Goal: Information Seeking & Learning: Find specific fact

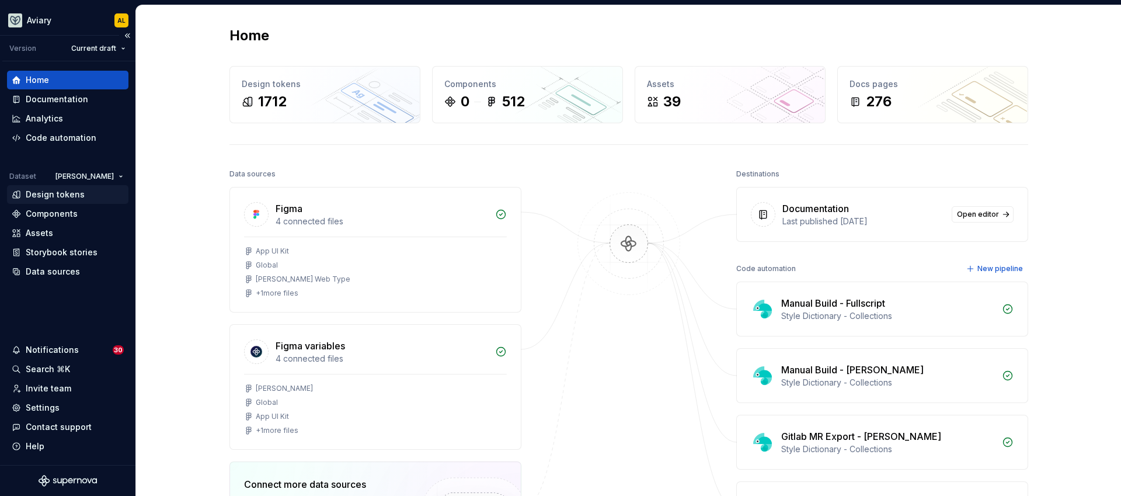
click at [84, 193] on div "Design tokens" at bounding box center [68, 195] width 112 height 12
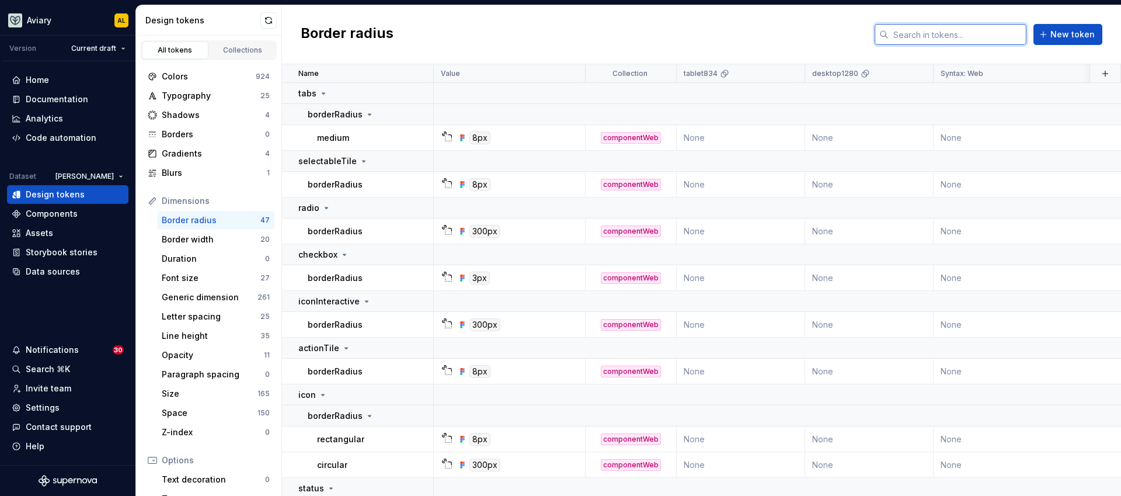
click at [959, 39] on input "text" at bounding box center [957, 34] width 138 height 21
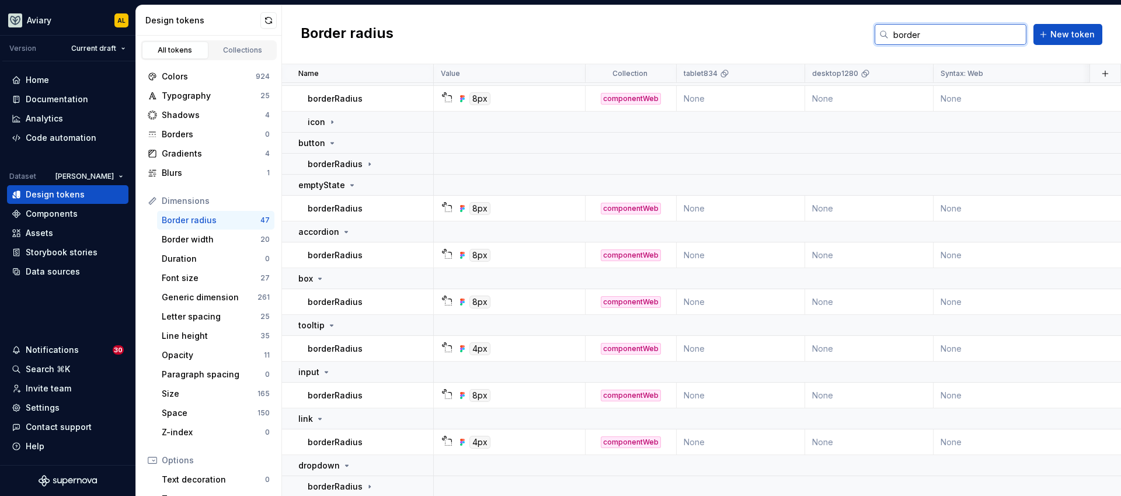
scroll to position [661, 0]
type input "border"
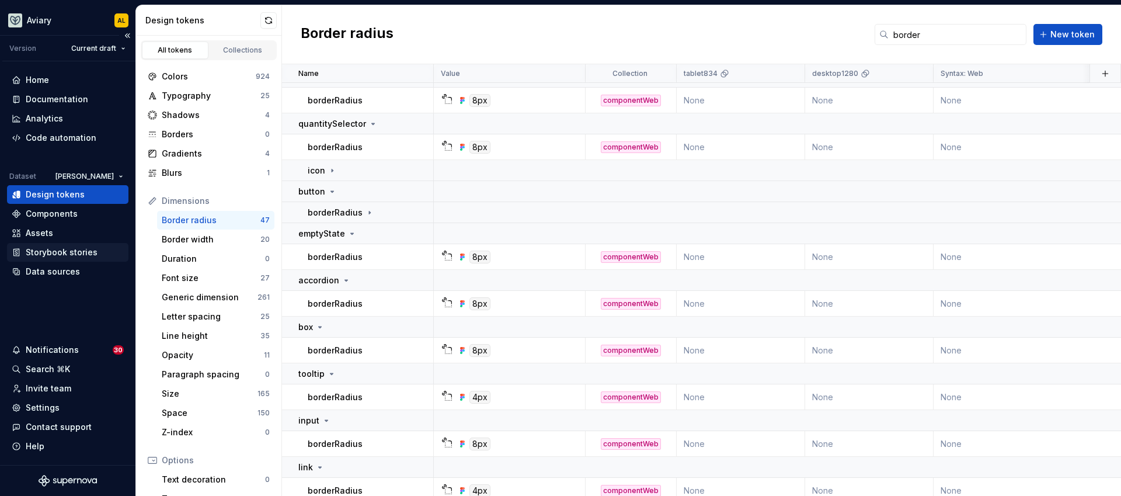
scroll to position [717, 0]
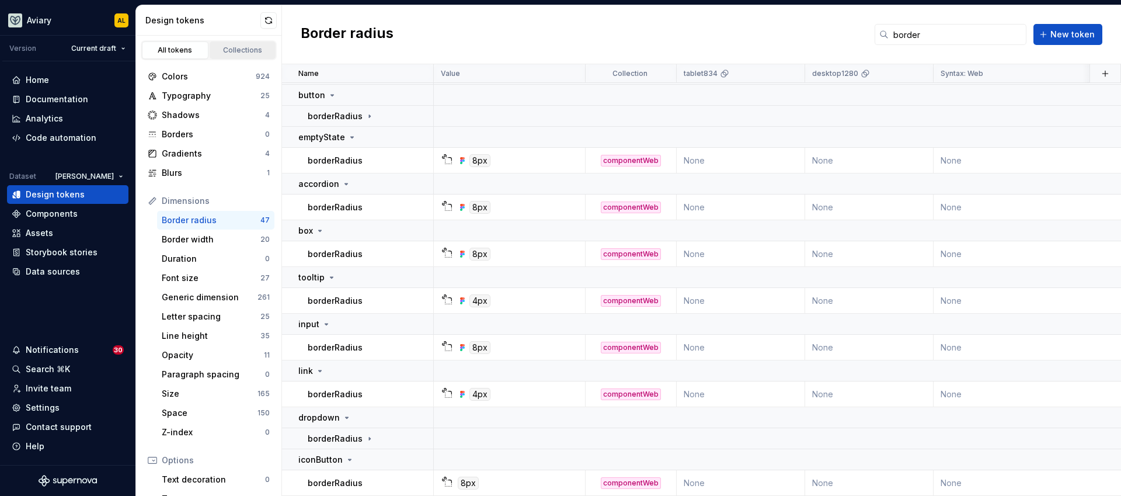
click at [239, 54] on div "Collections" at bounding box center [243, 50] width 58 height 9
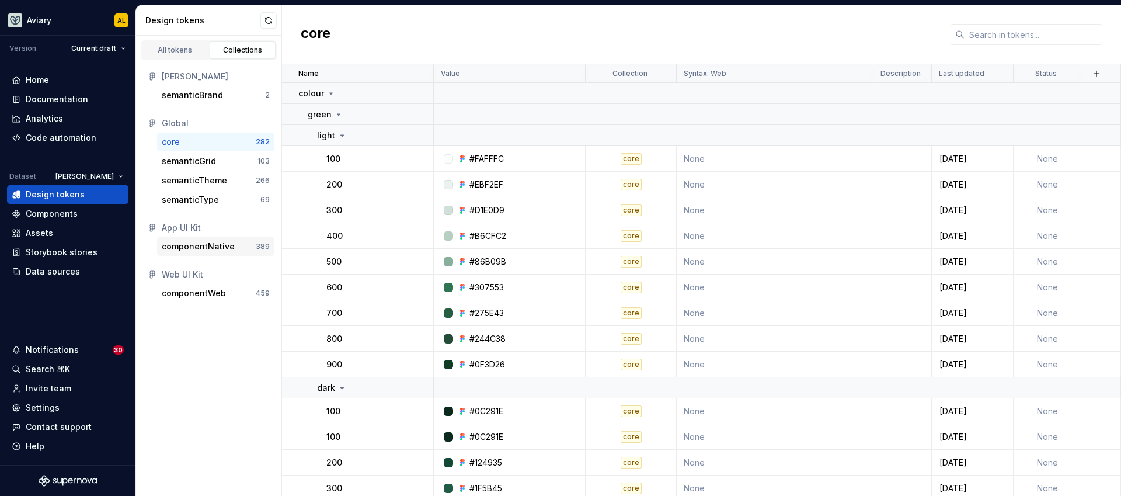
click at [211, 243] on div "componentNative" at bounding box center [198, 246] width 73 height 12
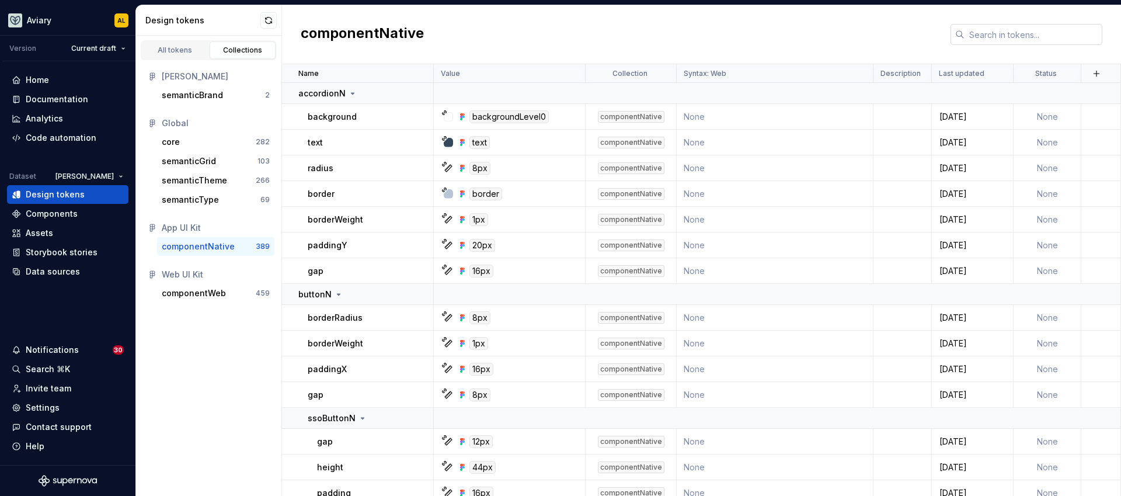
click at [978, 35] on input "text" at bounding box center [1033, 34] width 138 height 21
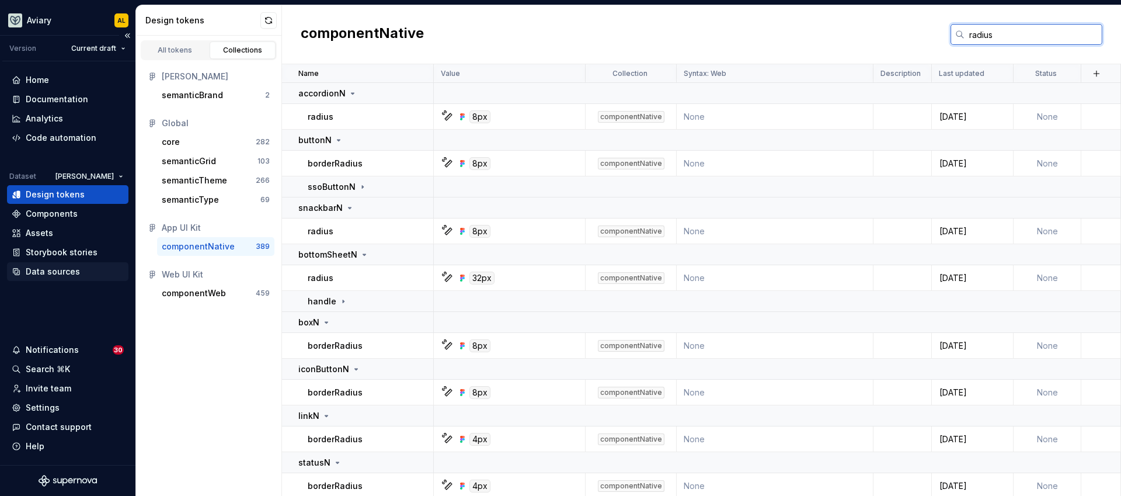
type input "radius"
click at [204, 165] on div "semanticGrid" at bounding box center [189, 161] width 54 height 12
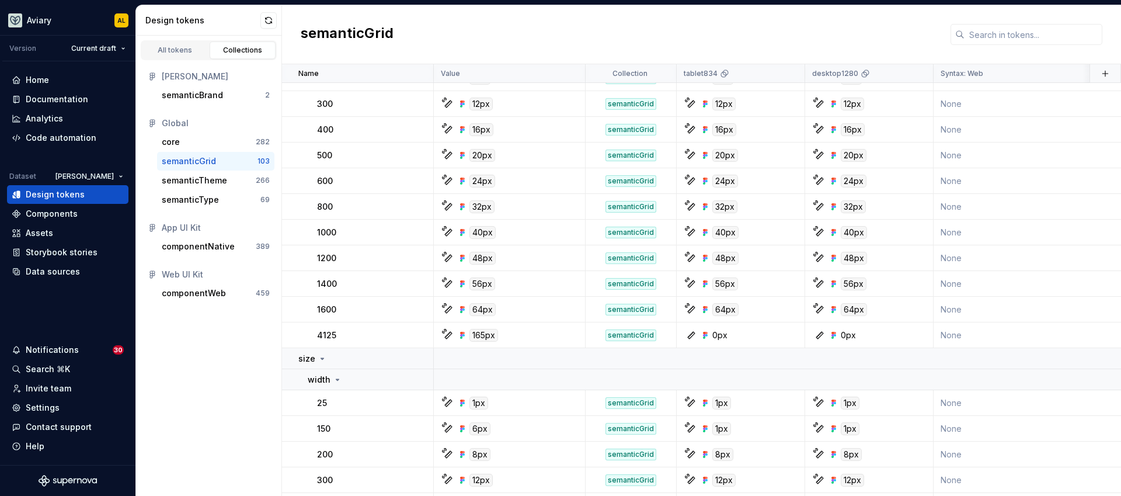
scroll to position [911, 0]
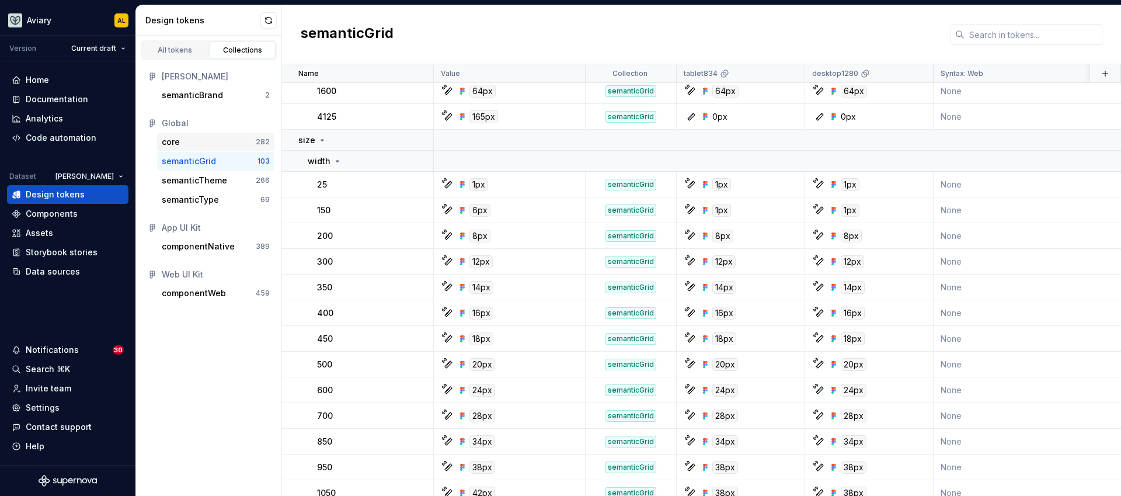
click at [215, 141] on div "core" at bounding box center [209, 142] width 94 height 12
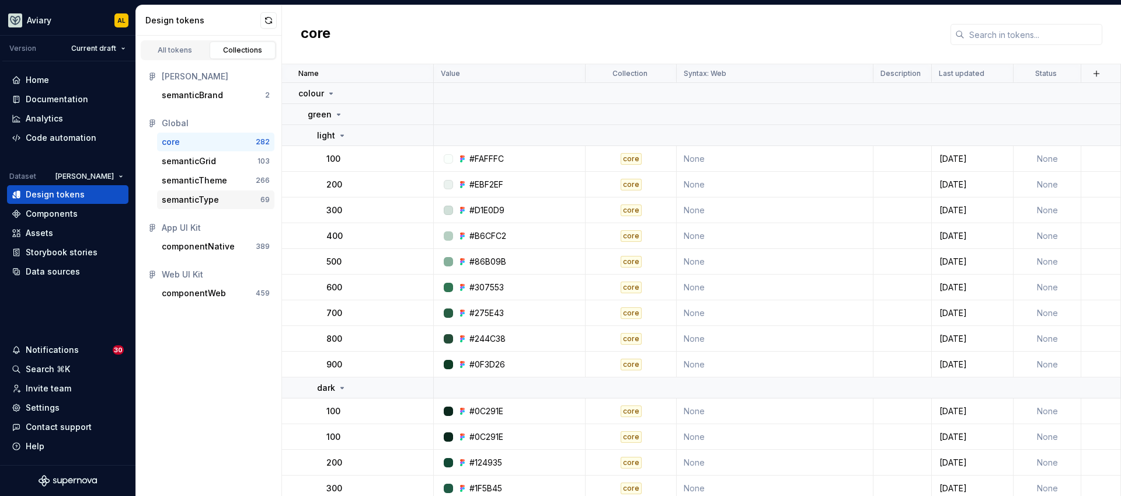
click at [205, 196] on div "semanticType" at bounding box center [190, 200] width 57 height 12
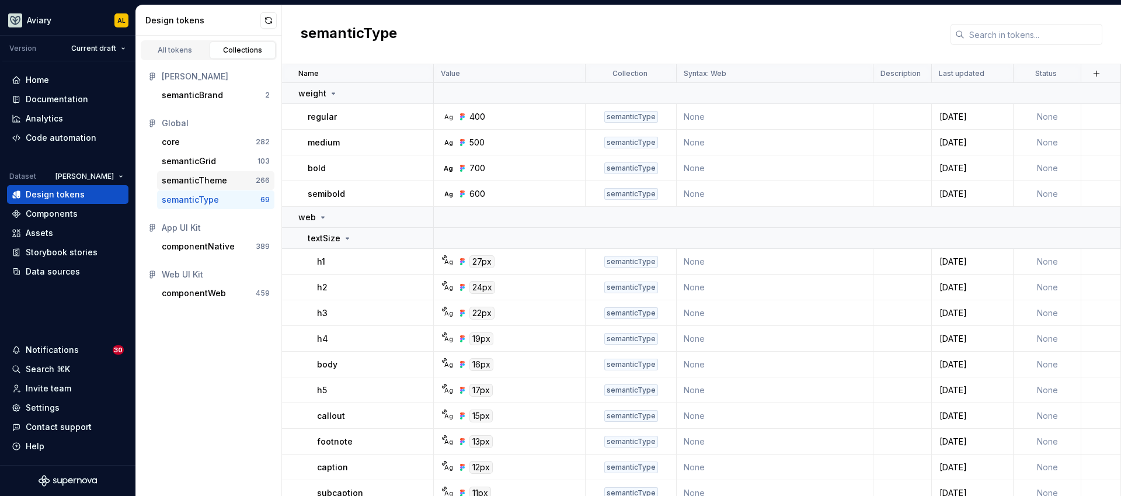
click at [196, 180] on div "semanticTheme" at bounding box center [194, 181] width 65 height 12
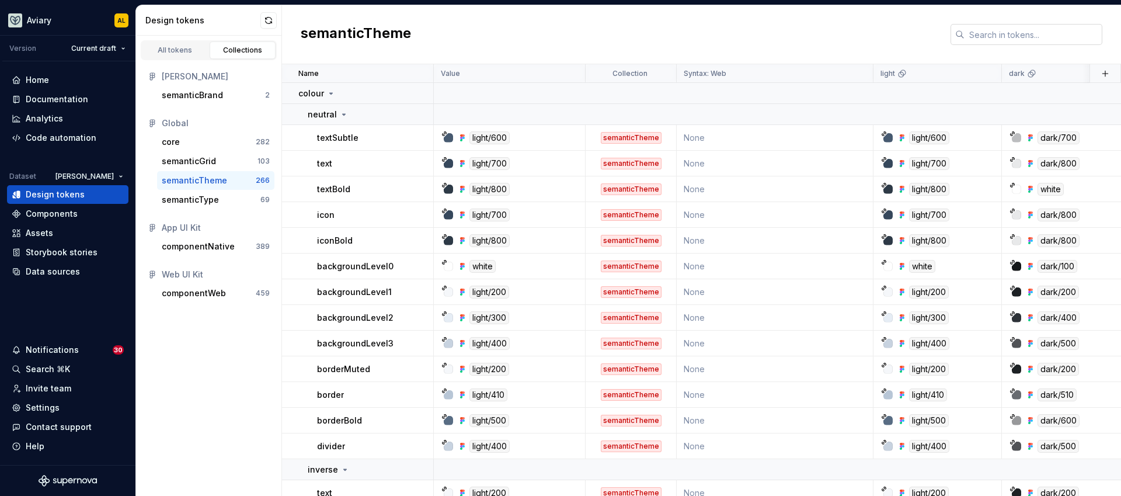
click at [984, 44] on input "text" at bounding box center [1033, 34] width 138 height 21
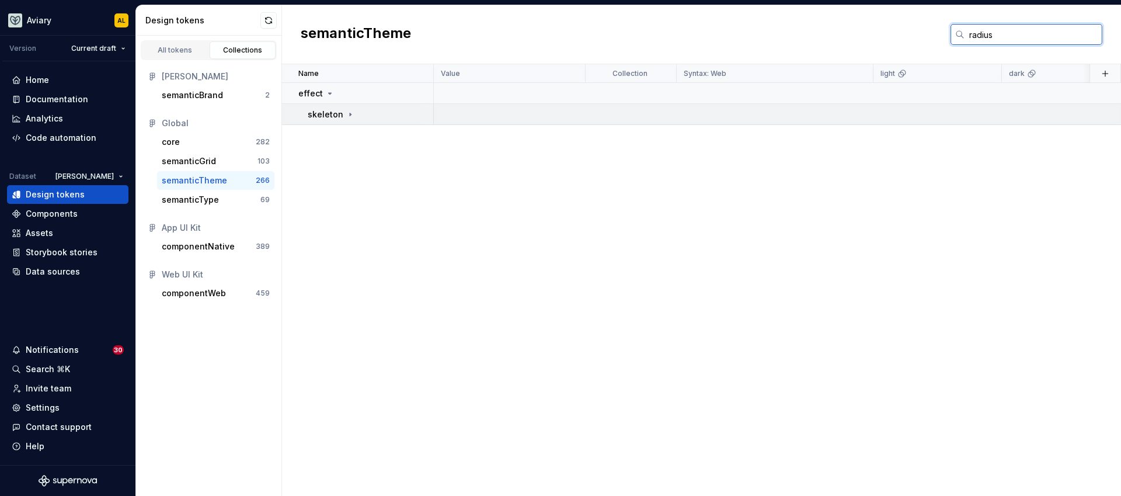
type input "radius"
click at [341, 117] on div "skeleton" at bounding box center [331, 115] width 47 height 12
